Goal: Check status: Check status

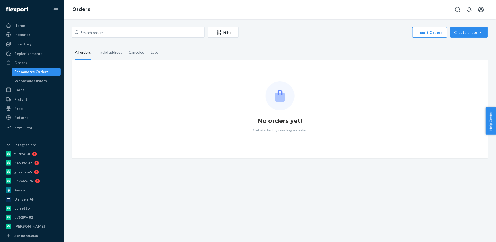
click at [151, 26] on div "Filter Import Orders Create order Ecommerce order Removal order All orders Inva…" at bounding box center [280, 130] width 432 height 223
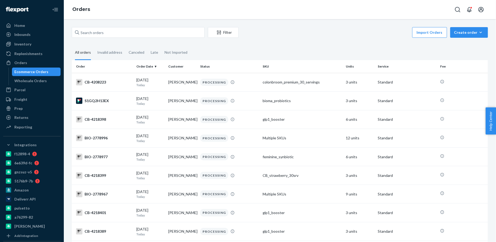
click at [149, 27] on div "Filter Import Orders Create order Ecommerce order Removal order All orders Inva…" at bounding box center [280, 130] width 432 height 223
click at [140, 32] on input "text" at bounding box center [138, 32] width 133 height 11
paste input "2651961"
type input "bio-2651961"
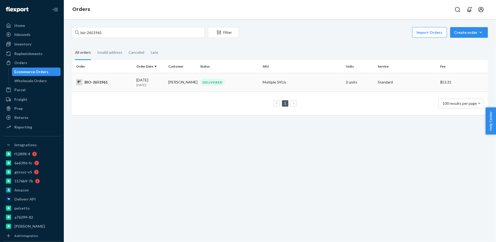
click at [131, 89] on td "BIO-2651961" at bounding box center [103, 82] width 62 height 19
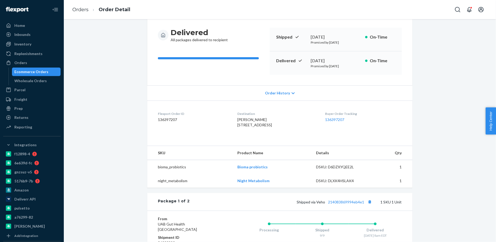
scroll to position [36, 0]
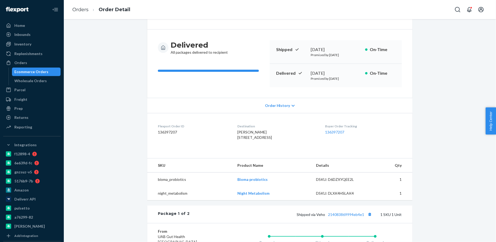
click at [242, 134] on div "[PERSON_NAME] [STREET_ADDRESS]" at bounding box center [276, 135] width 79 height 11
click at [245, 132] on span "[PERSON_NAME] [STREET_ADDRESS]" at bounding box center [254, 135] width 35 height 10
copy span "[PERSON_NAME]"
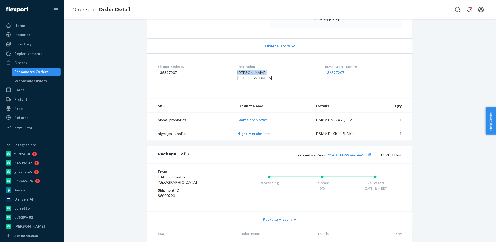
scroll to position [94, 0]
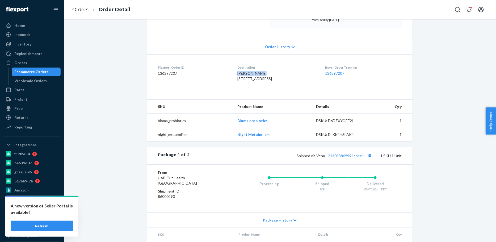
click at [44, 226] on button "Refresh" at bounding box center [42, 226] width 62 height 11
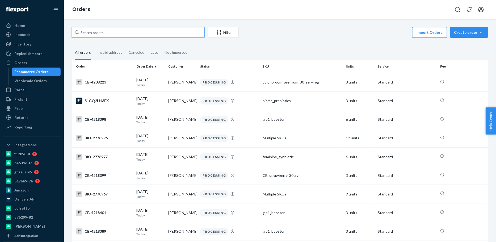
click at [149, 37] on input "text" at bounding box center [138, 32] width 133 height 11
paste input "[PERSON_NAME]"
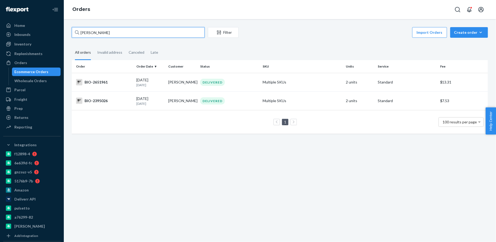
type input "[PERSON_NAME]"
click at [115, 98] on div "BIO-2395026" at bounding box center [104, 101] width 56 height 6
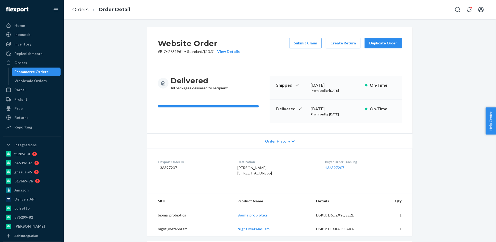
click at [43, 71] on div "Ecommerce Orders" at bounding box center [32, 71] width 34 height 5
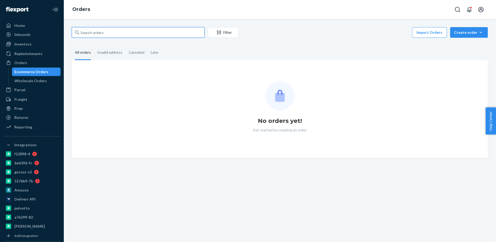
click at [107, 35] on input "text" at bounding box center [138, 32] width 133 height 11
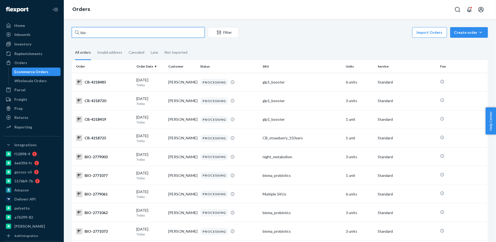
paste input "2657302"
type input "bio-2657302"
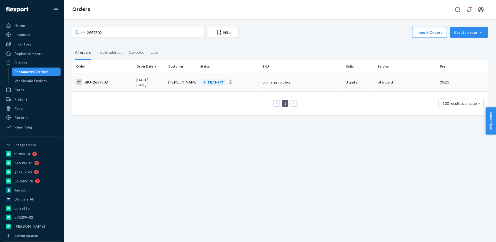
click at [150, 85] on p "[DATE]" at bounding box center [150, 85] width 28 height 5
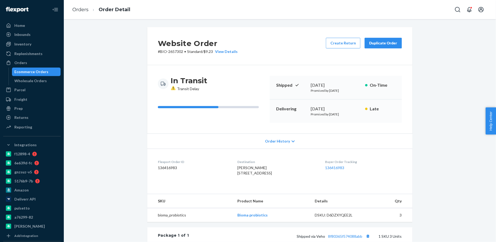
click at [297, 104] on div "Delivering September 15, 2025 Promised by September 18, 2025 Late" at bounding box center [336, 110] width 132 height 23
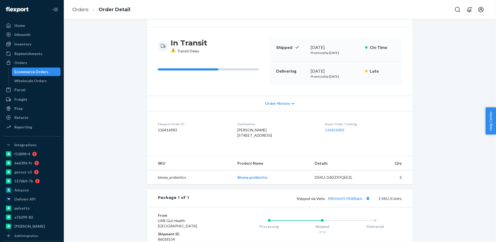
scroll to position [97, 0]
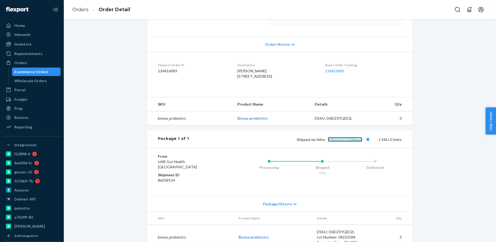
click at [359, 142] on link "8f80365f574088abb" at bounding box center [345, 139] width 34 height 5
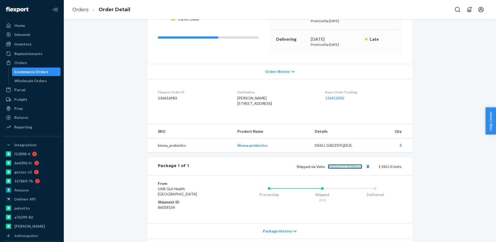
scroll to position [89, 0]
